Goal: Book appointment/travel/reservation

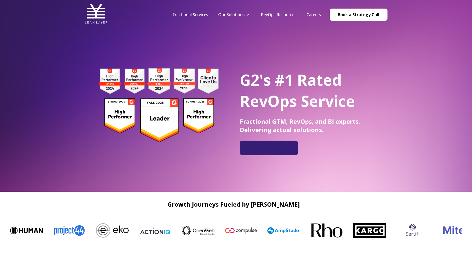
scroll to position [1, 0]
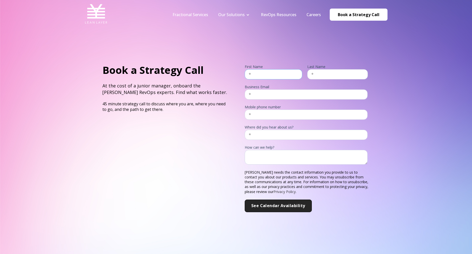
click at [273, 73] on input "text" at bounding box center [274, 74] width 58 height 10
type input "[PERSON_NAME]"
type input "[PERSON_NAME][EMAIL_ADDRESS][DOMAIN_NAME]"
type input "7145487362"
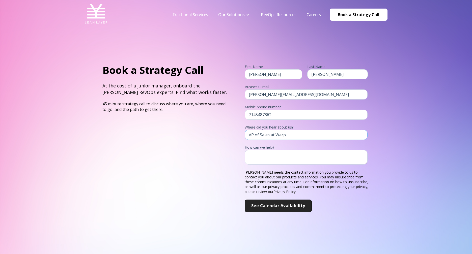
type input "VP of Sales at Warp"
click at [356, 154] on textarea "Looking for support around lead routing and customer balancing" at bounding box center [306, 157] width 123 height 15
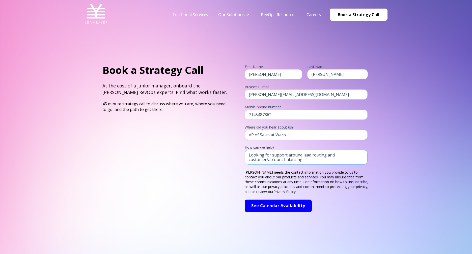
type textarea "Looking for support around lead routing and customer/account balancing"
click at [290, 203] on input "See Calendar Availability" at bounding box center [278, 206] width 67 height 13
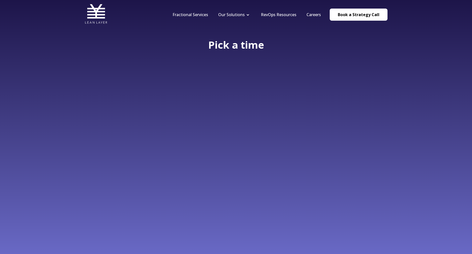
click at [373, 93] on div "Pick a time" at bounding box center [236, 127] width 472 height 255
